Goal: Task Accomplishment & Management: Use online tool/utility

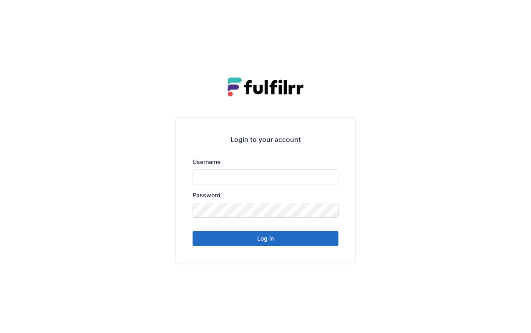
type input "*******"
click at [290, 238] on button "Log in" at bounding box center [265, 238] width 146 height 15
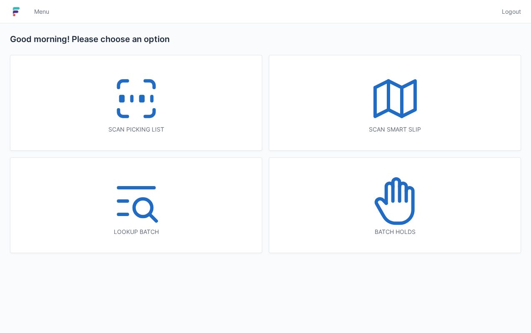
click at [176, 110] on div "Scan picking list" at bounding box center [135, 102] width 251 height 95
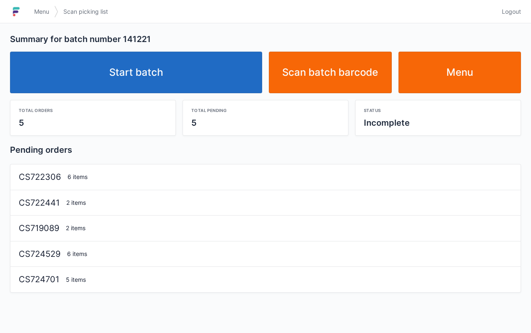
click at [147, 82] on link "Start batch" at bounding box center [136, 73] width 252 height 42
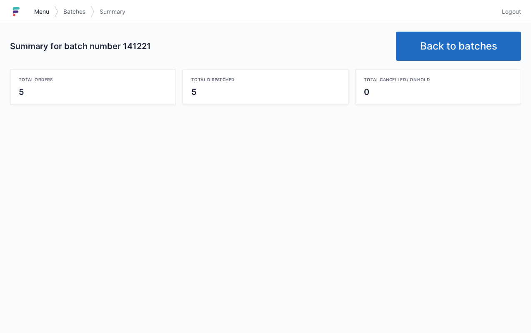
click at [46, 18] on link "Menu" at bounding box center [41, 11] width 25 height 15
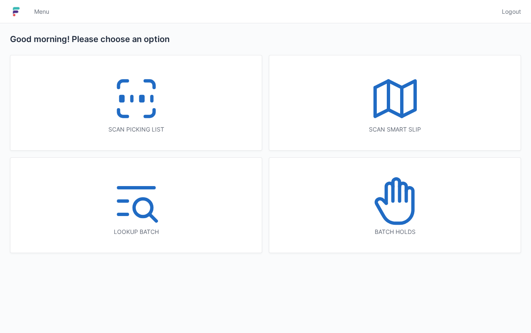
click at [122, 97] on rect at bounding box center [121, 99] width 2 height 5
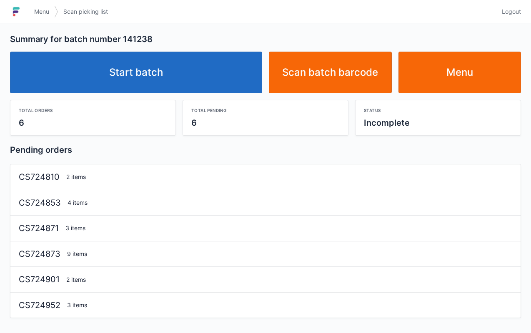
click at [182, 74] on link "Start batch" at bounding box center [136, 73] width 252 height 42
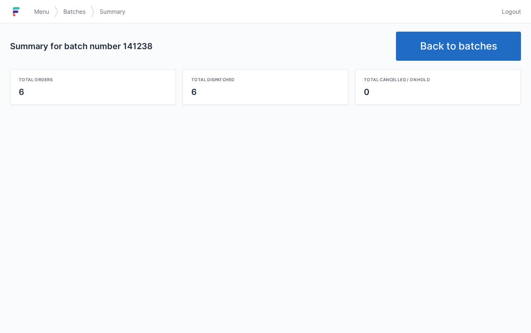
click at [46, 7] on link "Menu" at bounding box center [41, 11] width 25 height 15
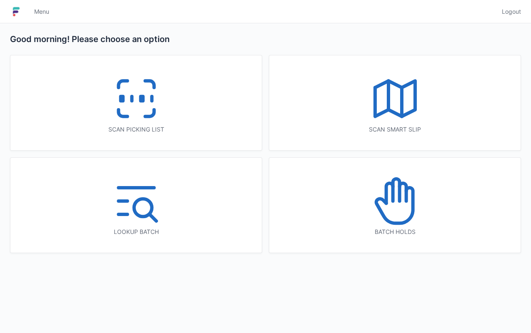
click at [162, 121] on icon at bounding box center [136, 98] width 53 height 53
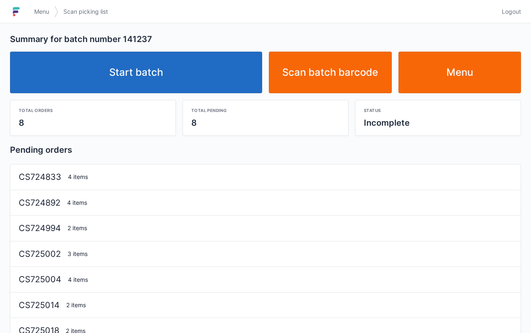
click at [168, 89] on link "Start batch" at bounding box center [136, 73] width 252 height 42
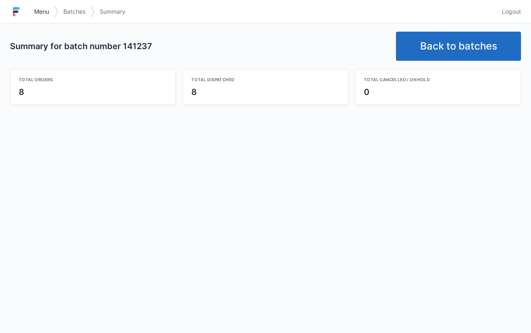
click at [44, 16] on link "Menu" at bounding box center [41, 11] width 25 height 15
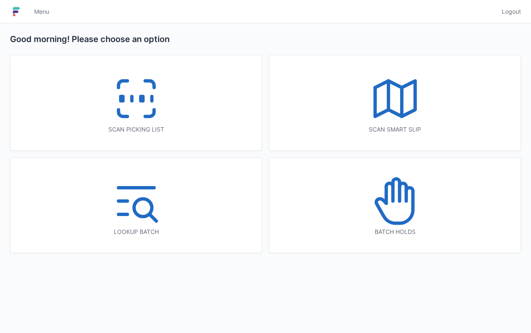
click at [142, 131] on div "Scan picking list" at bounding box center [136, 129] width 218 height 8
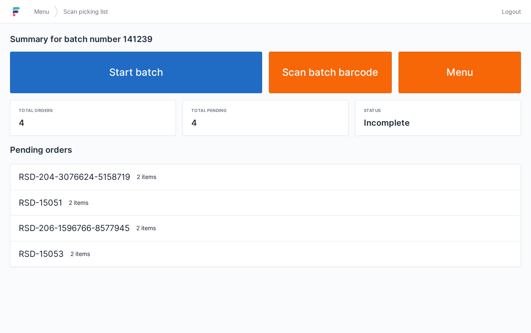
click at [163, 77] on link "Start batch" at bounding box center [136, 73] width 252 height 42
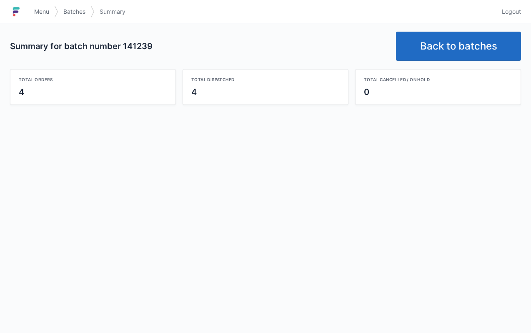
click at [32, 7] on link "Menu" at bounding box center [41, 11] width 25 height 15
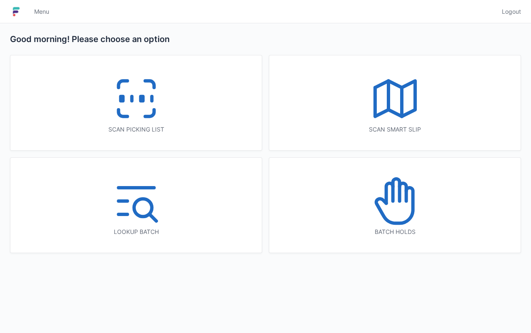
click at [161, 110] on icon at bounding box center [136, 98] width 53 height 53
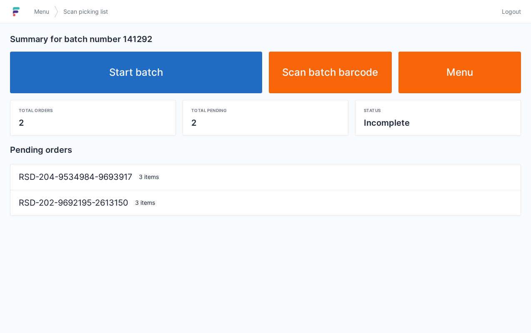
click at [200, 83] on link "Start batch" at bounding box center [136, 73] width 252 height 42
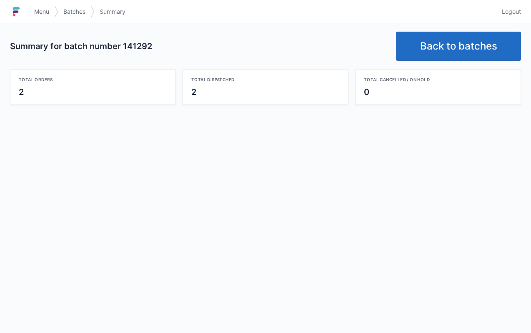
click at [42, 10] on span "Menu" at bounding box center [41, 11] width 15 height 8
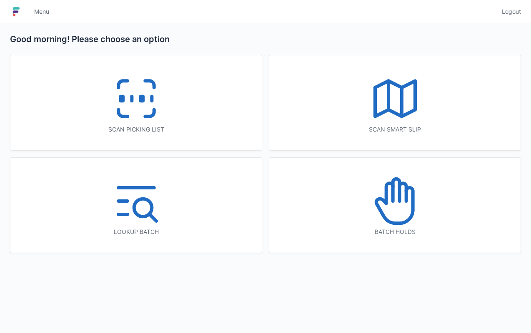
click at [167, 132] on div "Scan picking list" at bounding box center [136, 129] width 218 height 8
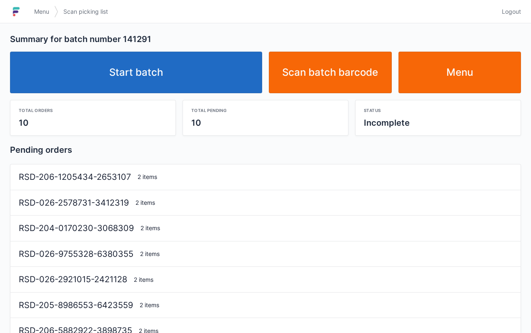
click at [189, 86] on link "Start batch" at bounding box center [136, 73] width 252 height 42
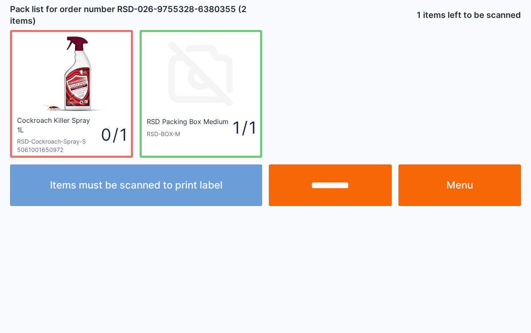
click at [349, 192] on input "**********" at bounding box center [330, 186] width 123 height 42
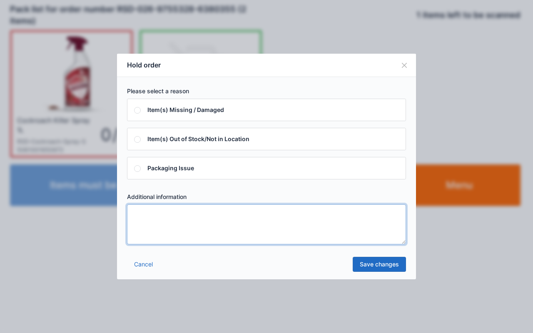
click at [216, 216] on textarea at bounding box center [266, 225] width 279 height 40
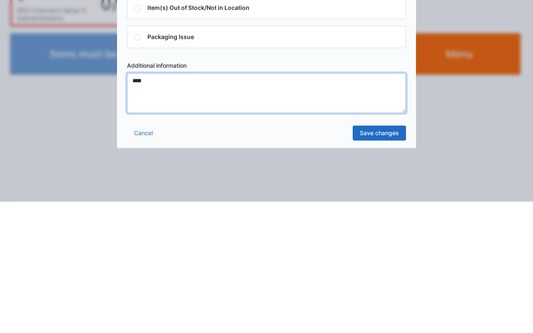
type textarea "****"
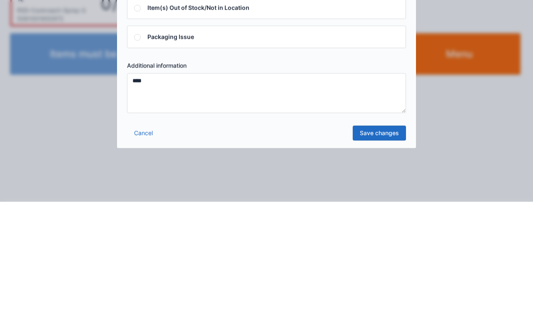
click at [374, 265] on link "Save changes" at bounding box center [379, 264] width 53 height 15
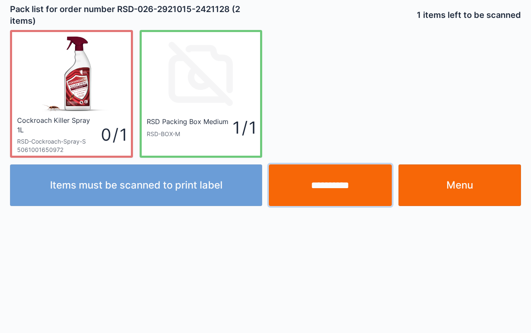
click at [359, 185] on input "**********" at bounding box center [330, 186] width 123 height 42
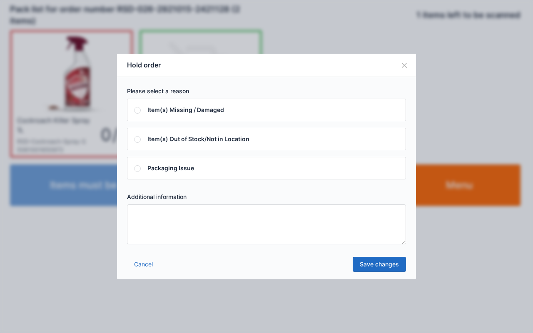
click at [279, 226] on textarea at bounding box center [266, 225] width 279 height 40
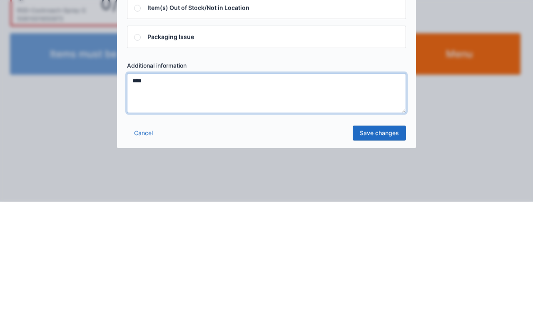
type textarea "****"
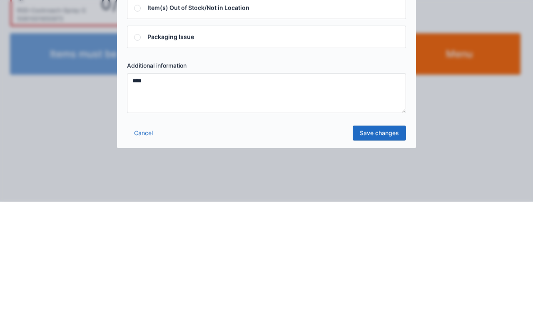
click at [374, 267] on link "Save changes" at bounding box center [379, 264] width 53 height 15
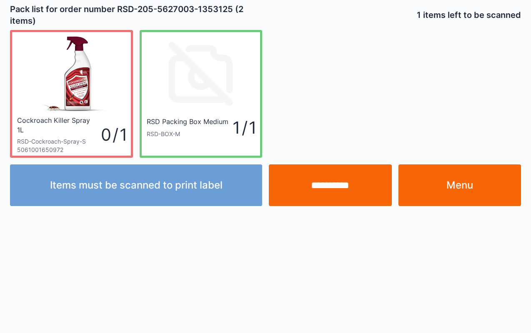
click at [330, 192] on input "**********" at bounding box center [330, 186] width 123 height 42
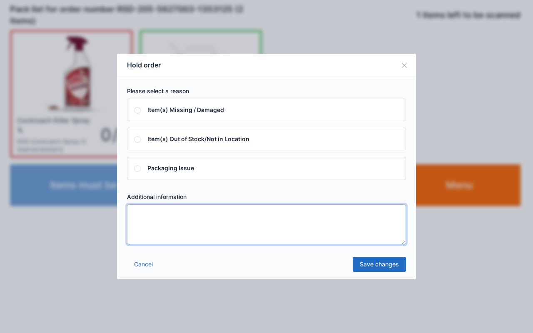
click at [178, 222] on textarea at bounding box center [266, 225] width 279 height 40
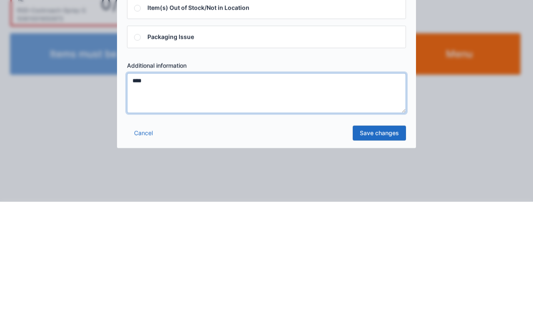
type textarea "****"
click at [374, 270] on link "Save changes" at bounding box center [379, 264] width 53 height 15
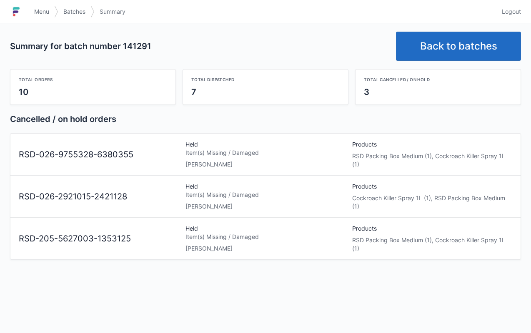
click at [40, 17] on link "Menu" at bounding box center [41, 11] width 25 height 15
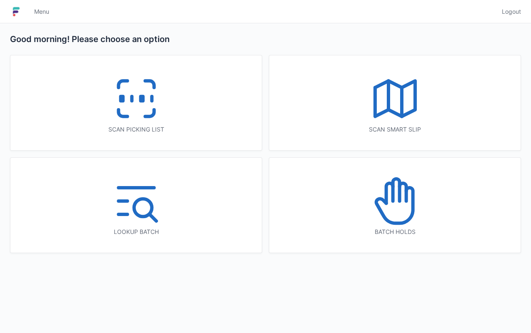
click at [161, 119] on icon at bounding box center [136, 98] width 53 height 53
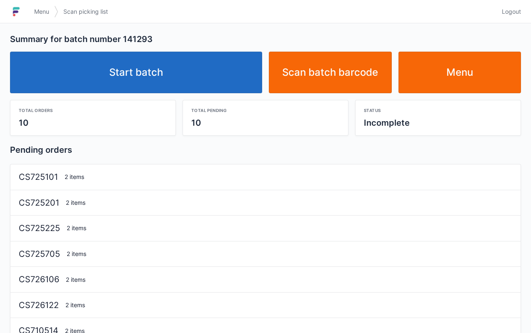
click at [182, 79] on link "Start batch" at bounding box center [136, 73] width 252 height 42
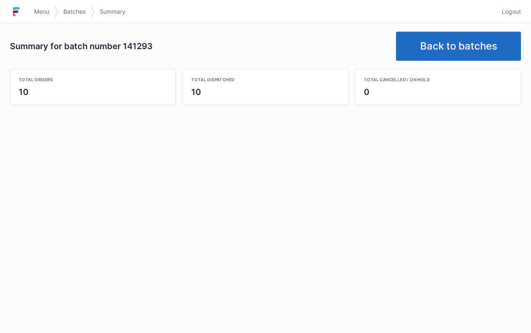
click at [45, 18] on link "Menu" at bounding box center [41, 11] width 25 height 15
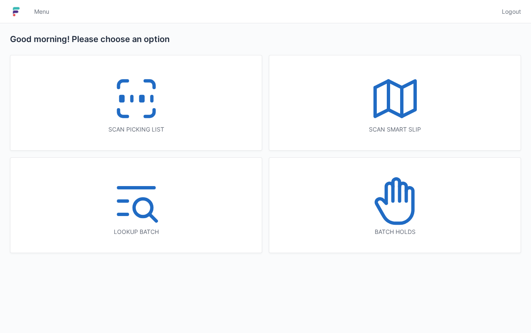
click at [366, 130] on div "Scan smart slip" at bounding box center [395, 129] width 218 height 8
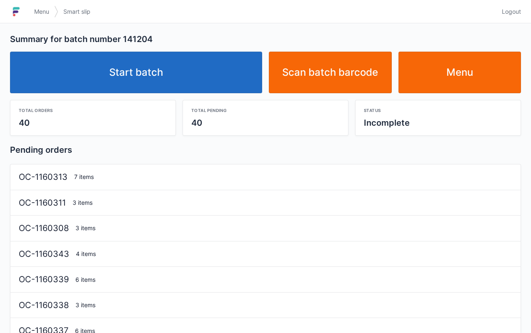
click at [142, 79] on link "Start batch" at bounding box center [136, 73] width 252 height 42
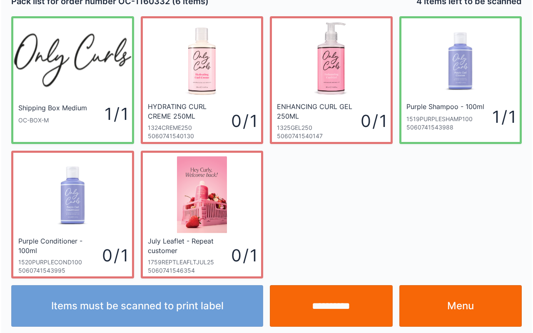
scroll to position [15, 0]
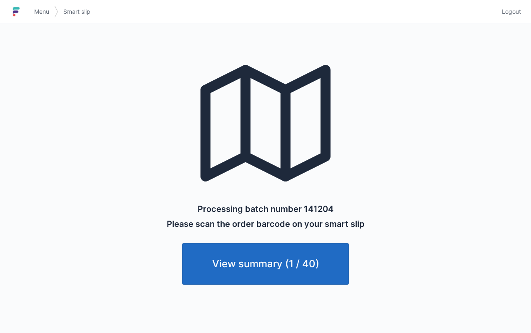
click at [45, 10] on span "Menu" at bounding box center [41, 11] width 15 height 8
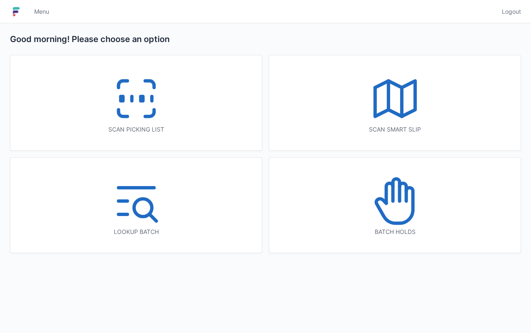
click at [157, 110] on icon at bounding box center [136, 98] width 53 height 53
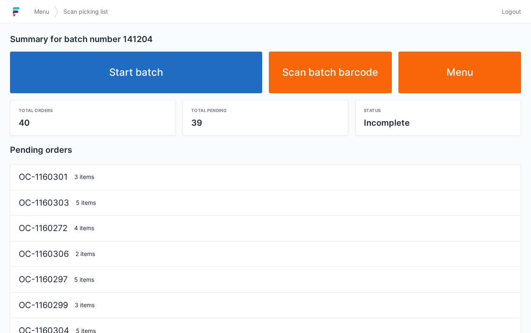
click at [160, 69] on link "Start batch" at bounding box center [136, 73] width 252 height 42
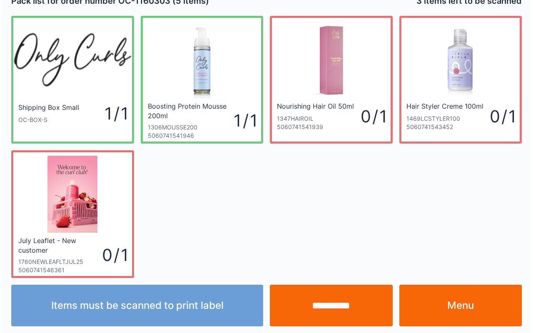
scroll to position [15, 0]
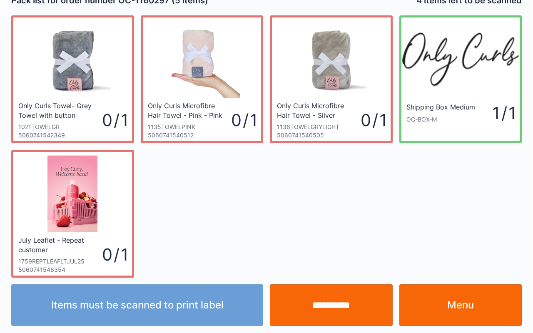
scroll to position [15, 0]
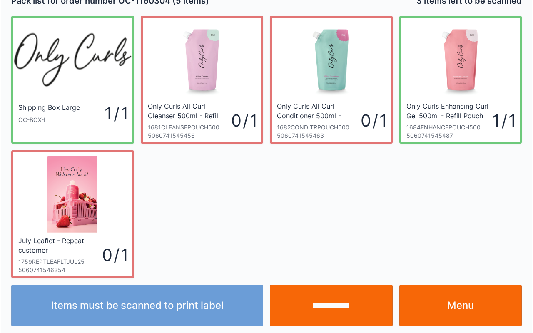
scroll to position [15, 0]
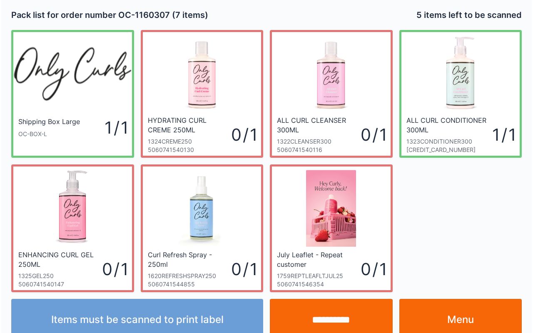
scroll to position [15, 0]
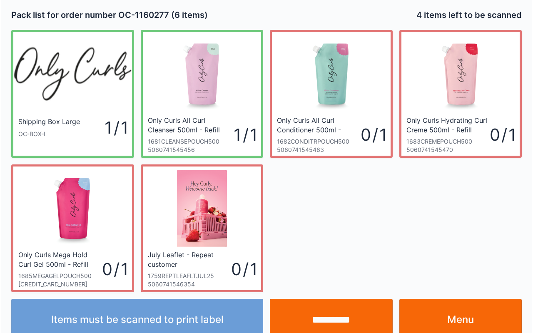
scroll to position [15, 0]
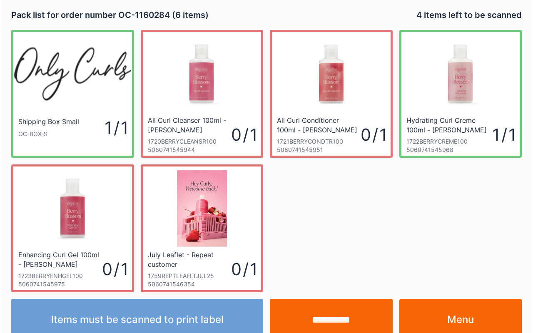
scroll to position [15, 0]
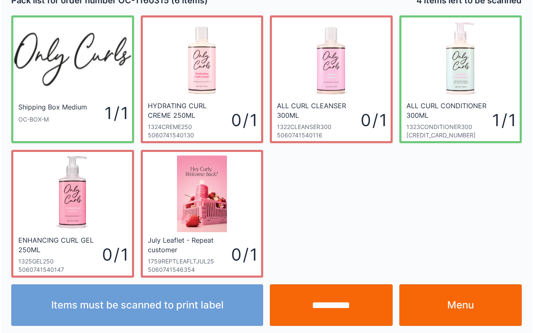
scroll to position [15, 0]
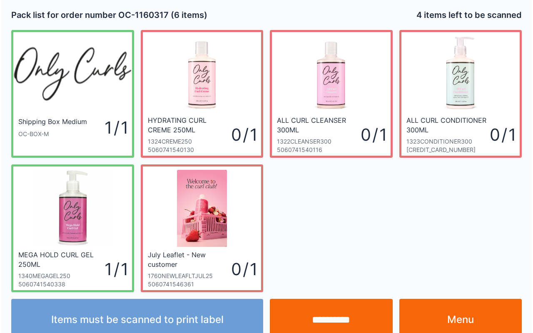
scroll to position [15, 0]
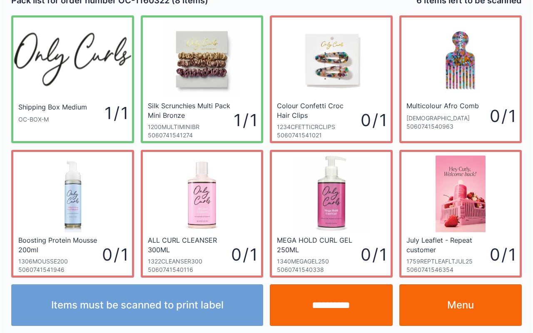
scroll to position [15, 0]
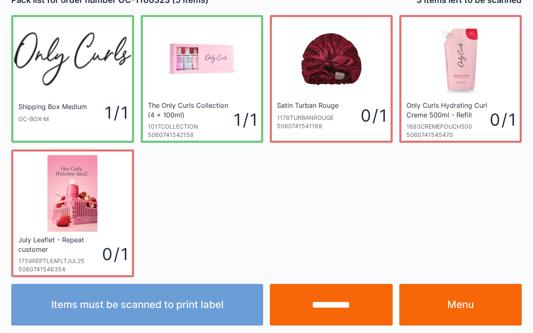
scroll to position [15, 0]
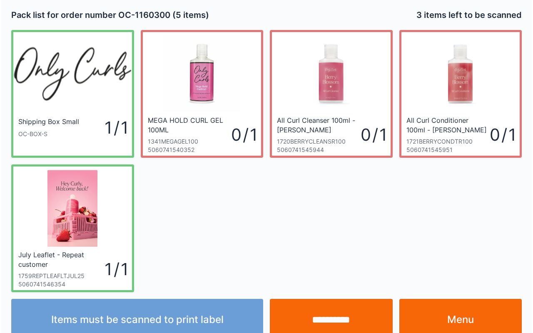
scroll to position [15, 0]
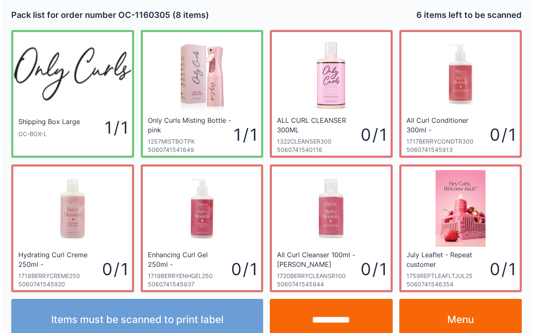
scroll to position [15, 0]
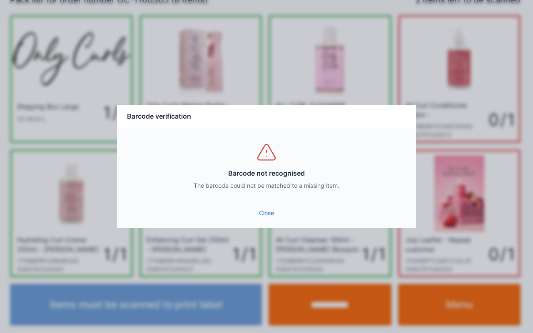
click at [271, 211] on link "Close" at bounding box center [267, 213] width 286 height 15
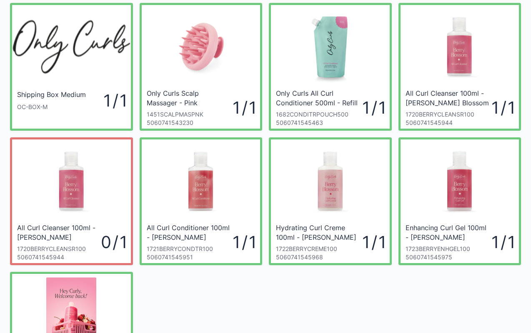
scroll to position [28, 0]
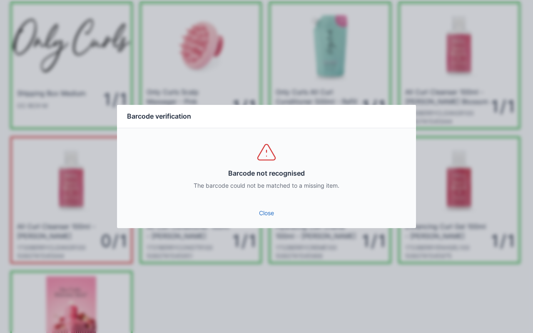
click at [272, 201] on div "Barcode not recognised The barcode could not be matched to a missing item." at bounding box center [266, 165] width 299 height 75
click at [258, 213] on link "Close" at bounding box center [267, 213] width 286 height 15
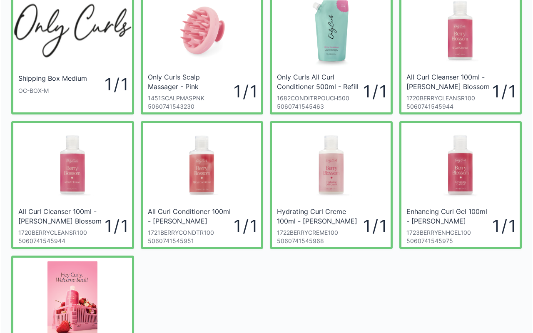
scroll to position [45, 0]
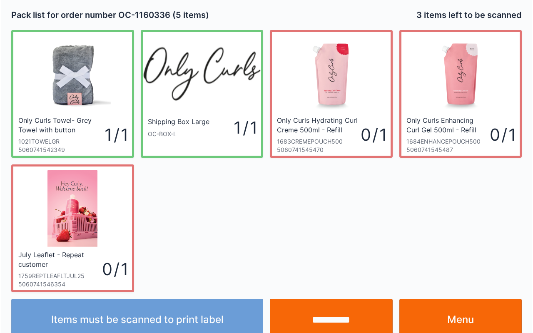
scroll to position [15, 0]
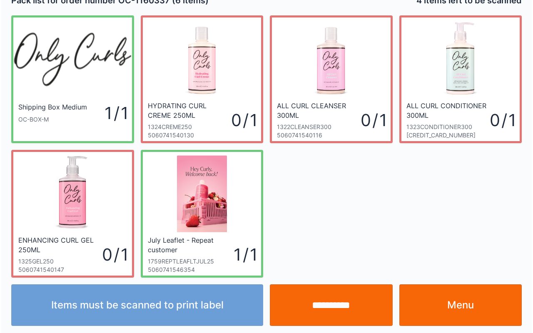
scroll to position [15, 0]
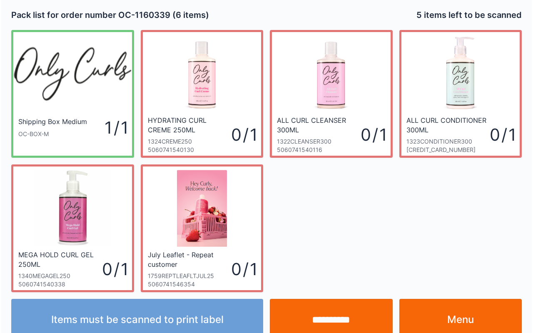
scroll to position [15, 0]
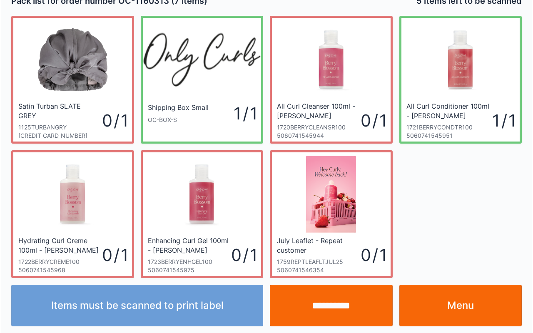
scroll to position [15, 0]
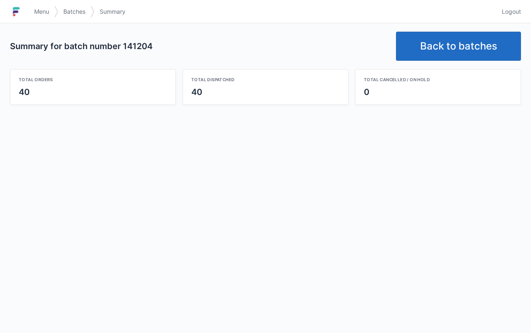
click at [38, 8] on span "Menu" at bounding box center [41, 11] width 15 height 8
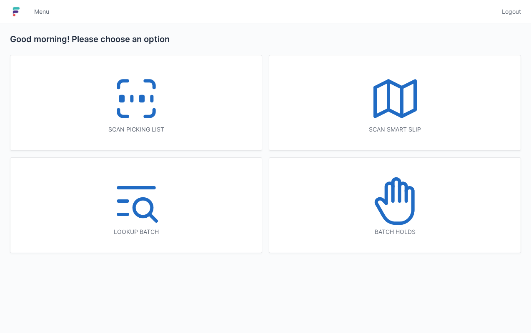
click at [161, 119] on icon at bounding box center [136, 98] width 53 height 53
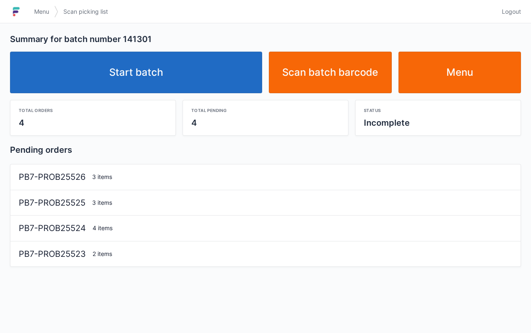
click at [172, 77] on link "Start batch" at bounding box center [136, 73] width 252 height 42
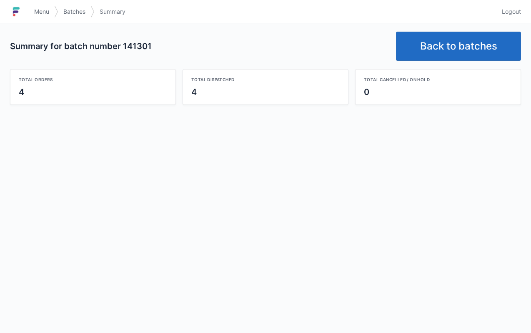
click at [44, 18] on link "Menu" at bounding box center [41, 11] width 25 height 15
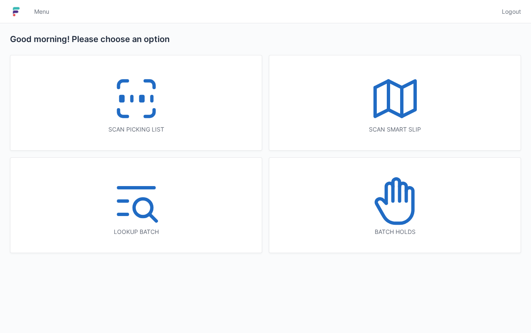
click at [115, 106] on icon at bounding box center [136, 98] width 53 height 53
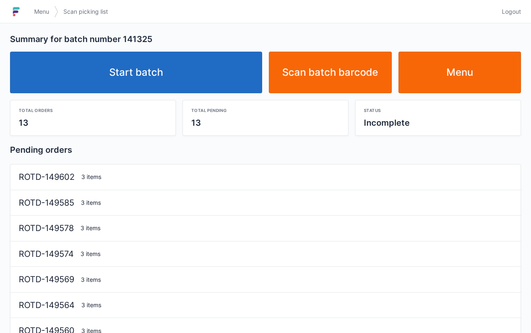
click at [124, 62] on link "Start batch" at bounding box center [136, 73] width 252 height 42
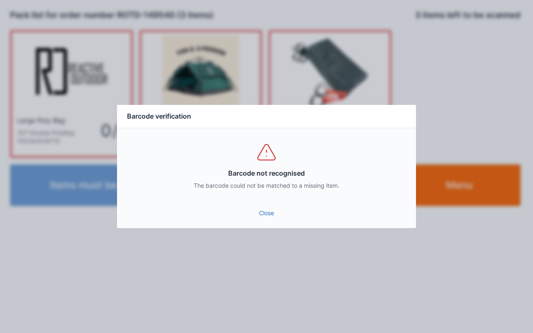
click at [266, 208] on link "Close" at bounding box center [267, 213] width 286 height 15
click at [267, 226] on div "Close" at bounding box center [266, 215] width 299 height 25
click at [269, 210] on link "Close" at bounding box center [267, 213] width 286 height 15
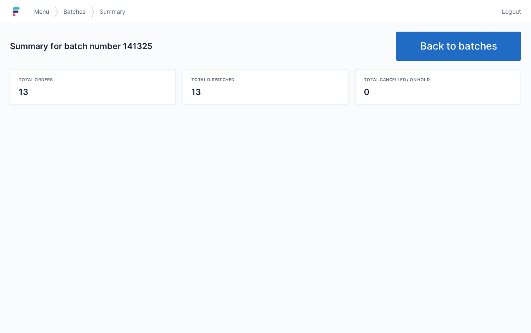
click at [34, 15] on span "Menu" at bounding box center [41, 11] width 15 height 8
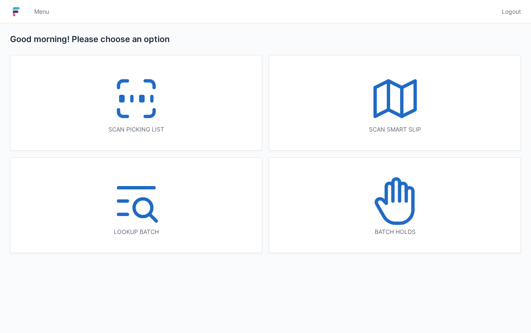
click at [140, 97] on rect at bounding box center [141, 99] width 2 height 5
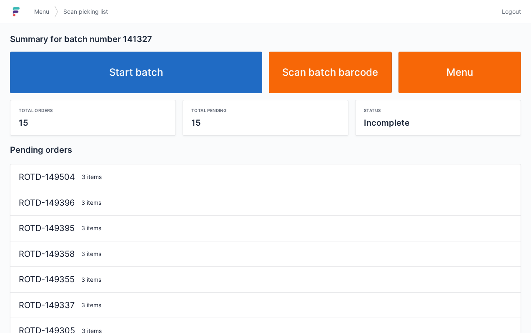
click at [167, 77] on link "Start batch" at bounding box center [136, 73] width 252 height 42
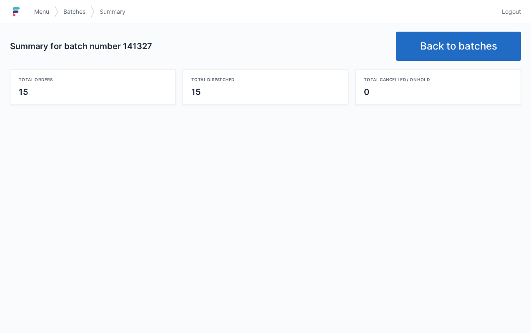
click at [40, 15] on span "Menu" at bounding box center [41, 11] width 15 height 8
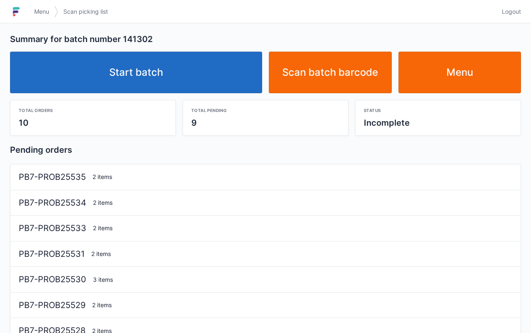
click at [211, 80] on link "Start batch" at bounding box center [136, 73] width 252 height 42
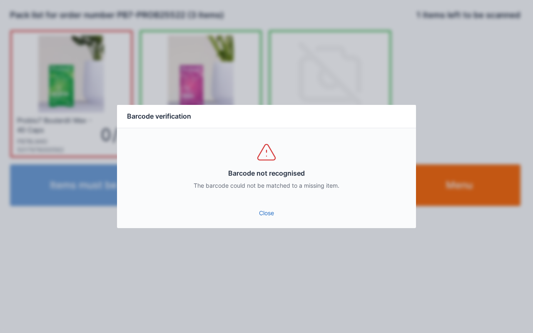
click at [271, 207] on link "Close" at bounding box center [267, 213] width 286 height 15
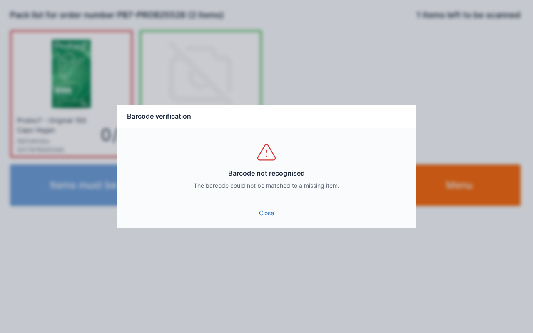
click at [271, 209] on link "Close" at bounding box center [267, 213] width 286 height 15
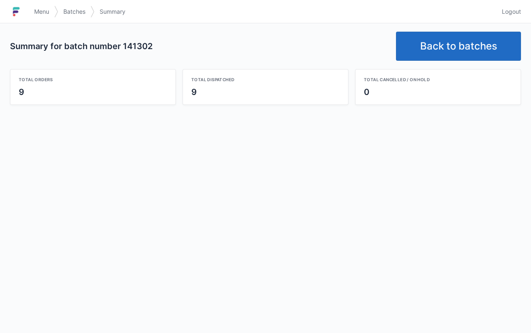
click at [37, 8] on span "Menu" at bounding box center [41, 11] width 15 height 8
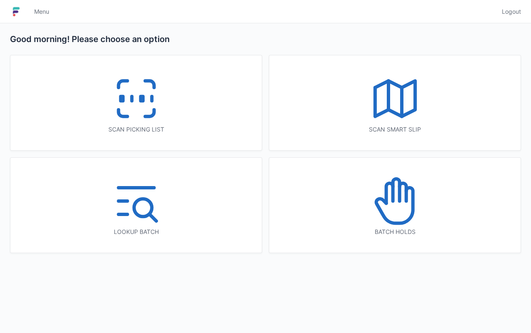
click at [139, 117] on icon at bounding box center [136, 98] width 53 height 53
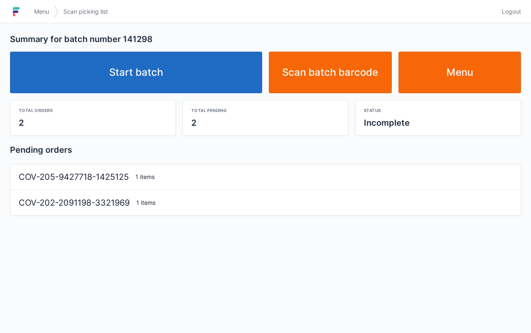
click at [231, 70] on link "Start batch" at bounding box center [136, 73] width 252 height 42
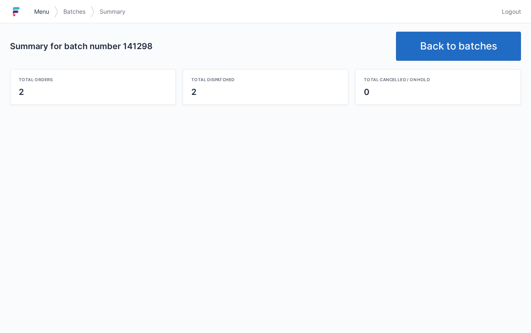
click at [40, 11] on span "Menu" at bounding box center [41, 11] width 15 height 8
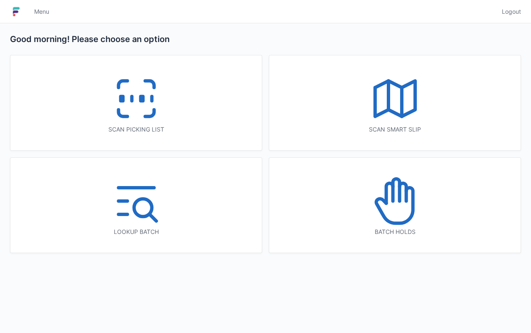
click at [160, 130] on div "Scan picking list" at bounding box center [136, 129] width 218 height 8
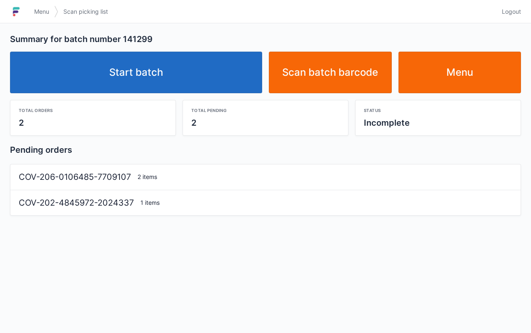
click at [237, 72] on link "Start batch" at bounding box center [136, 73] width 252 height 42
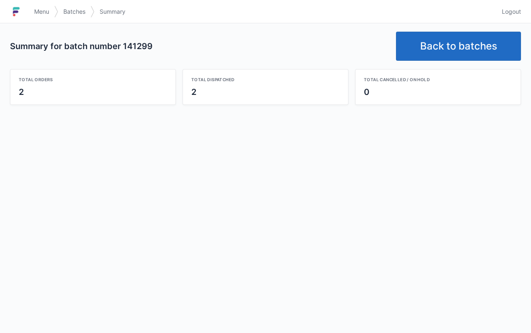
click at [42, 19] on link "Menu" at bounding box center [41, 11] width 25 height 15
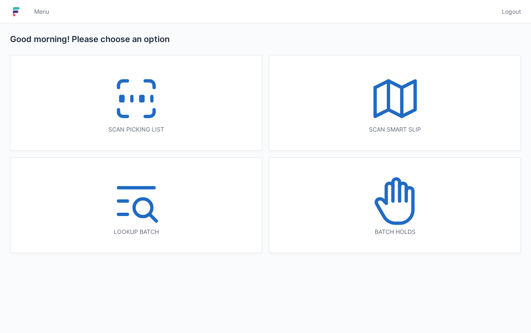
click at [150, 121] on icon at bounding box center [136, 98] width 53 height 53
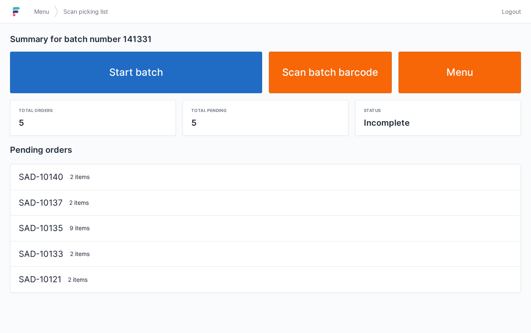
click at [178, 72] on link "Start batch" at bounding box center [136, 73] width 252 height 42
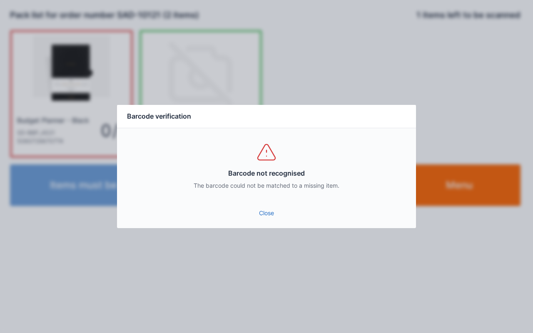
click at [255, 219] on link "Close" at bounding box center [267, 213] width 286 height 15
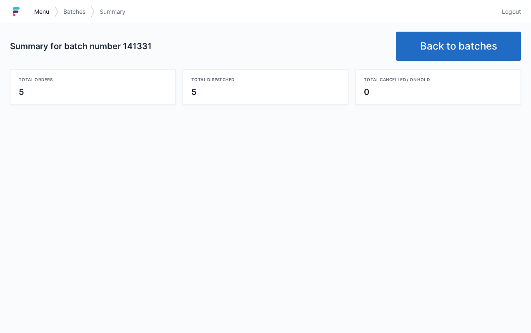
click at [43, 13] on span "Menu" at bounding box center [41, 11] width 15 height 8
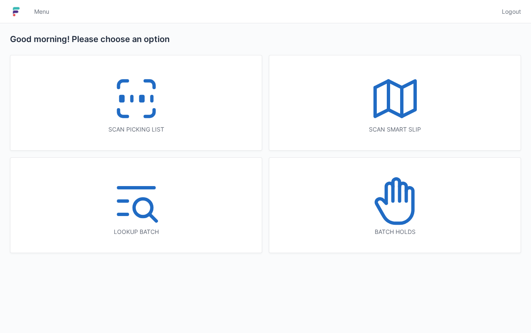
click at [130, 100] on icon at bounding box center [136, 98] width 53 height 53
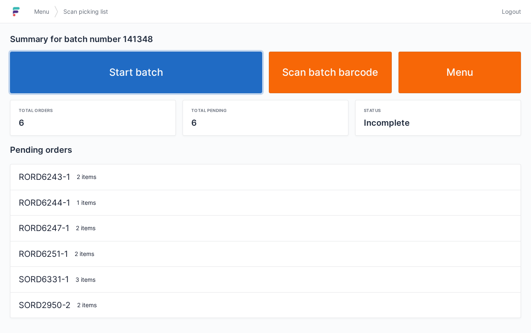
click at [165, 80] on link "Start batch" at bounding box center [136, 73] width 252 height 42
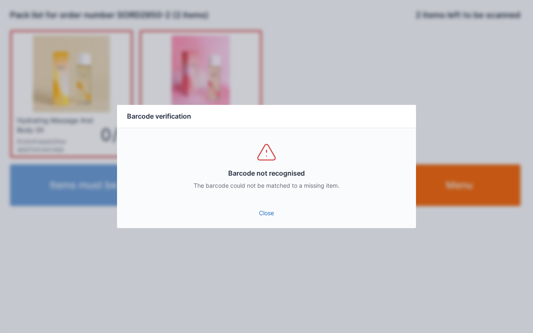
click at [268, 219] on link "Close" at bounding box center [267, 213] width 286 height 15
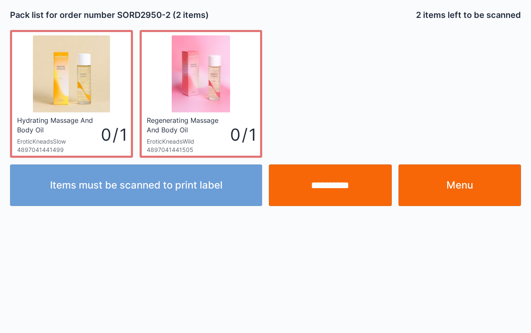
click at [342, 175] on input "**********" at bounding box center [330, 186] width 123 height 42
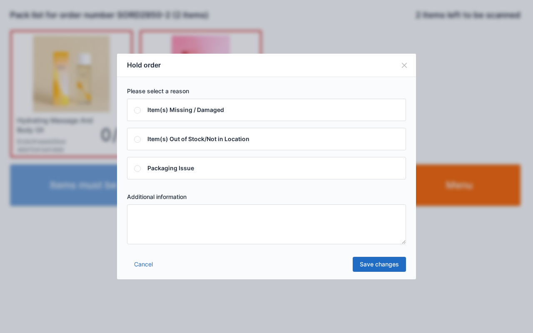
click at [200, 214] on textarea at bounding box center [266, 225] width 279 height 40
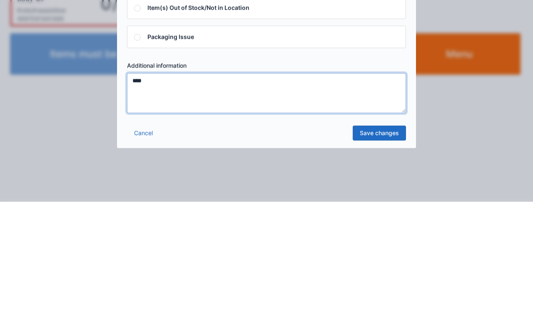
type textarea "****"
click at [385, 265] on link "Save changes" at bounding box center [379, 264] width 53 height 15
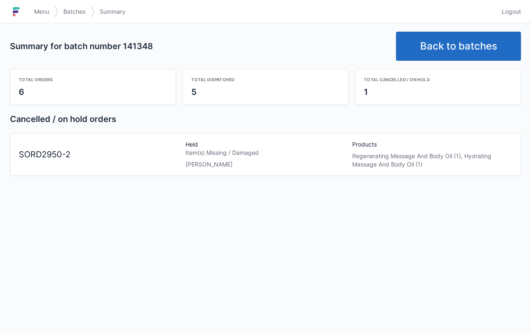
click at [50, 8] on link "Menu" at bounding box center [41, 11] width 25 height 15
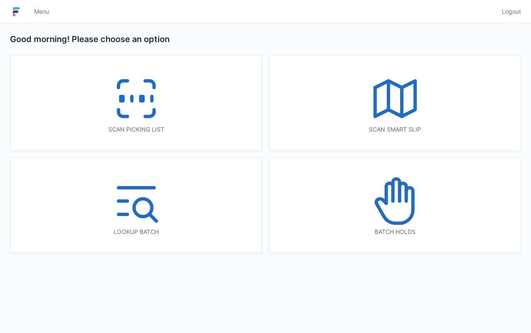
click at [162, 93] on icon at bounding box center [136, 98] width 53 height 53
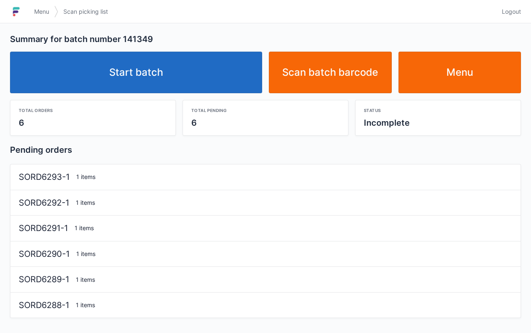
click at [217, 73] on link "Start batch" at bounding box center [136, 73] width 252 height 42
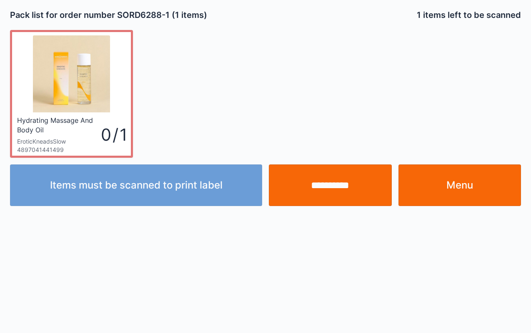
click at [457, 191] on link "Menu" at bounding box center [459, 186] width 123 height 42
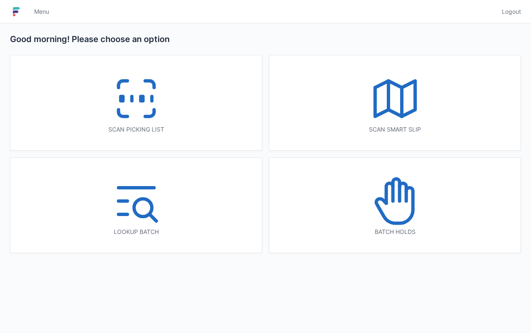
click at [393, 210] on icon at bounding box center [394, 201] width 53 height 53
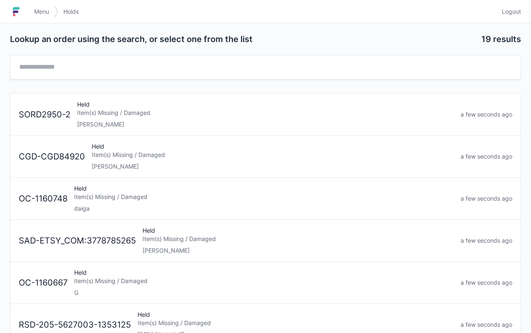
click at [188, 116] on div "Item(s) Missing / Damaged" at bounding box center [265, 113] width 377 height 8
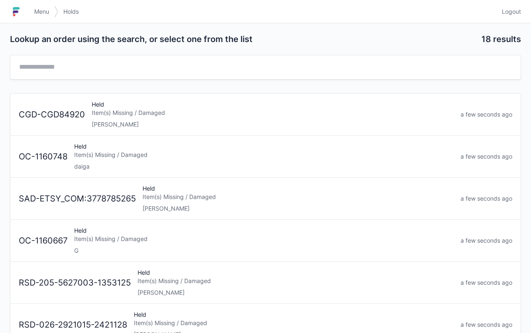
click at [40, 17] on link "Menu" at bounding box center [41, 11] width 25 height 15
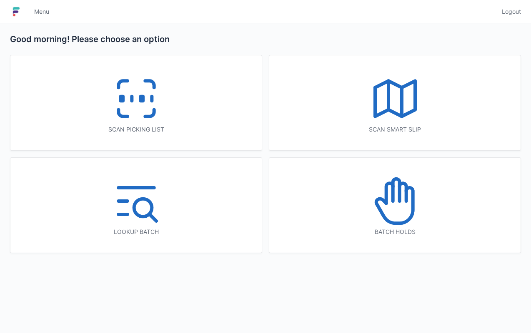
click at [158, 111] on icon at bounding box center [136, 98] width 53 height 53
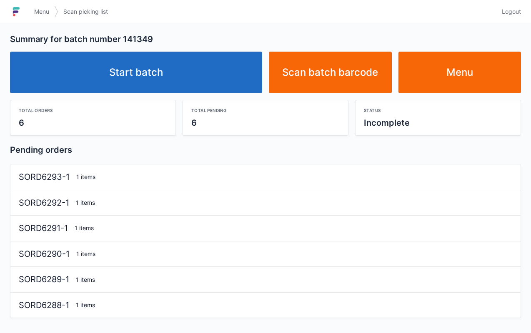
click at [192, 77] on link "Start batch" at bounding box center [136, 73] width 252 height 42
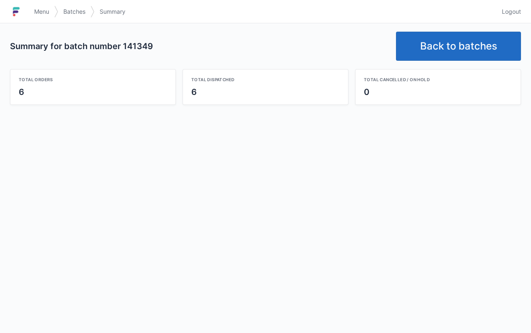
click at [42, 13] on span "Menu" at bounding box center [41, 11] width 15 height 8
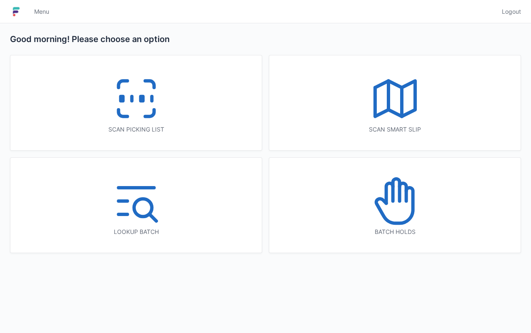
click at [404, 209] on icon at bounding box center [394, 201] width 53 height 53
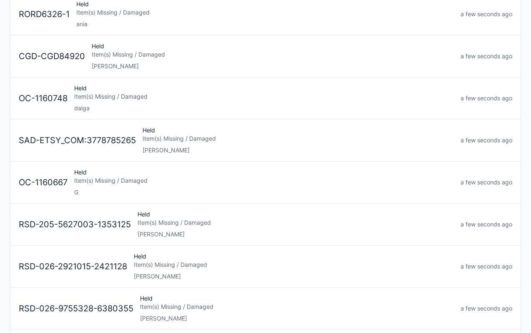
scroll to position [148, 0]
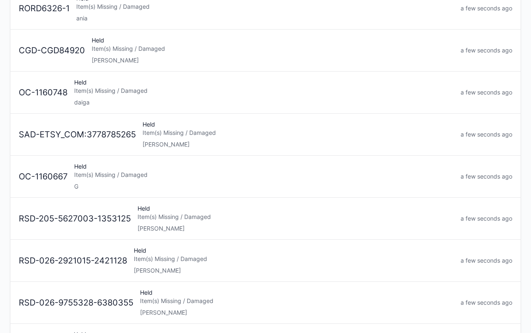
click at [205, 227] on div "[PERSON_NAME]" at bounding box center [295, 229] width 316 height 8
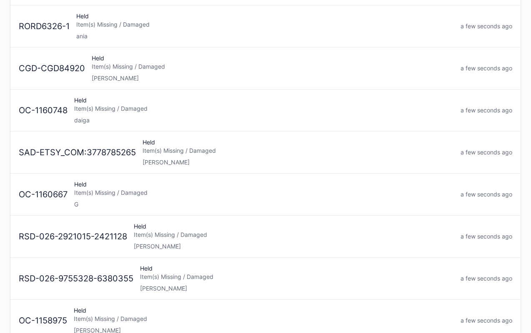
scroll to position [174, 0]
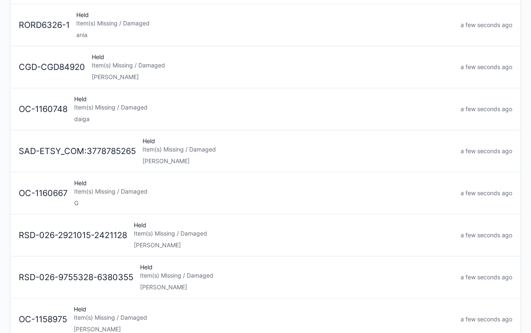
click at [219, 244] on div "[PERSON_NAME]" at bounding box center [294, 245] width 320 height 8
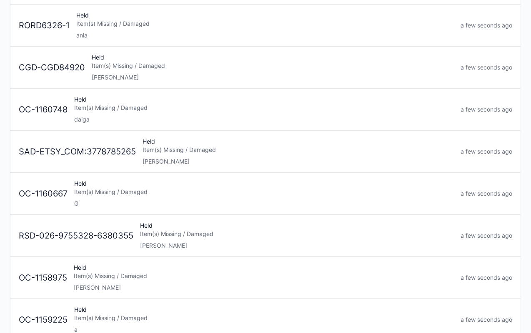
scroll to position [174, 0]
click at [285, 241] on div "[PERSON_NAME]" at bounding box center [297, 245] width 314 height 8
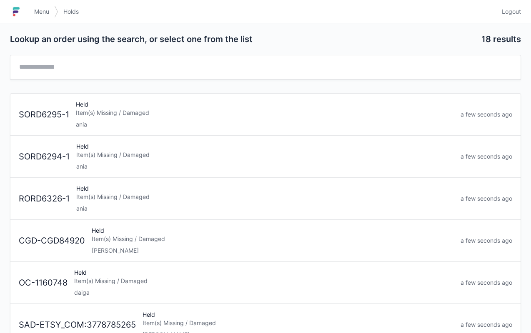
click at [34, 16] on link "Menu" at bounding box center [41, 11] width 25 height 15
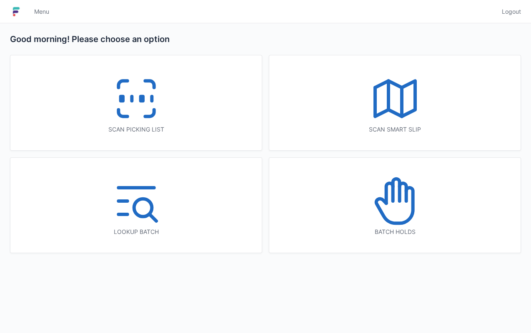
click at [382, 226] on icon at bounding box center [394, 201] width 53 height 53
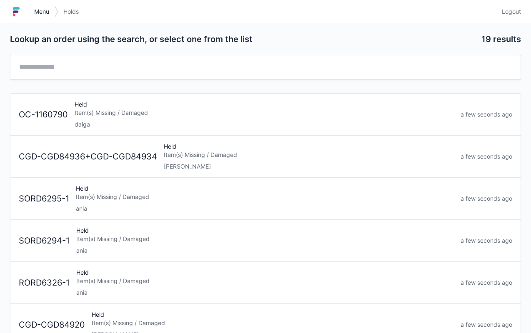
click at [50, 11] on link "Menu" at bounding box center [41, 11] width 25 height 15
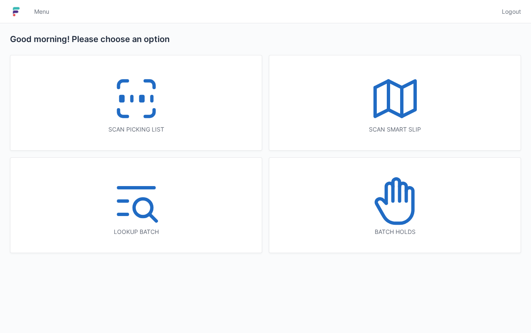
click at [152, 123] on icon at bounding box center [136, 98] width 53 height 53
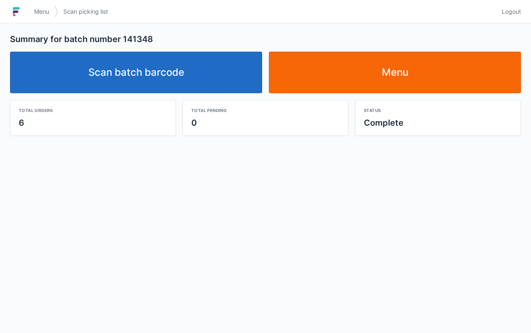
click at [421, 71] on link "Menu" at bounding box center [395, 73] width 252 height 42
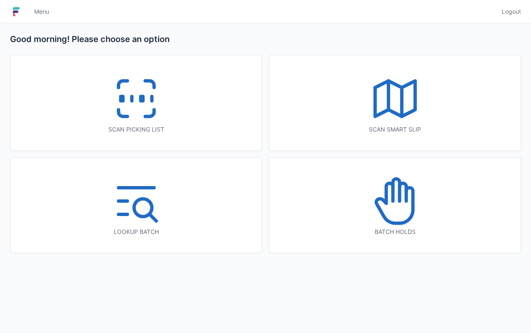
click at [412, 239] on div "Batch holds" at bounding box center [394, 205] width 251 height 95
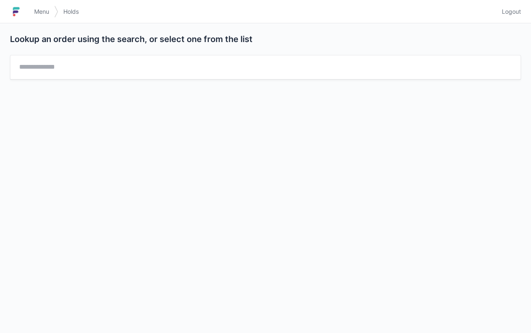
click at [41, 18] on link "Menu" at bounding box center [41, 11] width 25 height 15
